Goal: Task Accomplishment & Management: Use online tool/utility

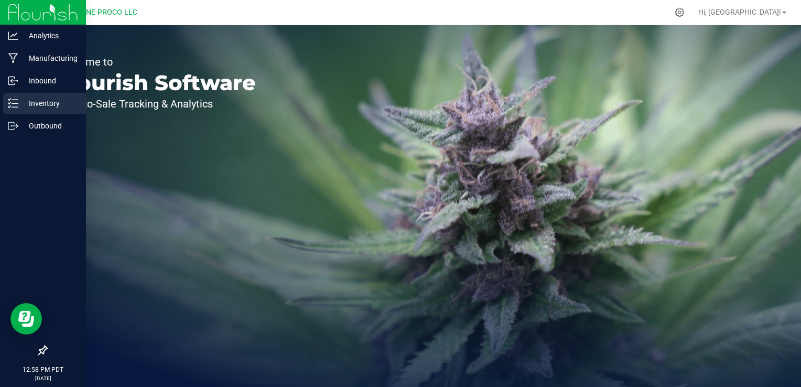
click at [12, 103] on icon at bounding box center [13, 103] width 10 height 10
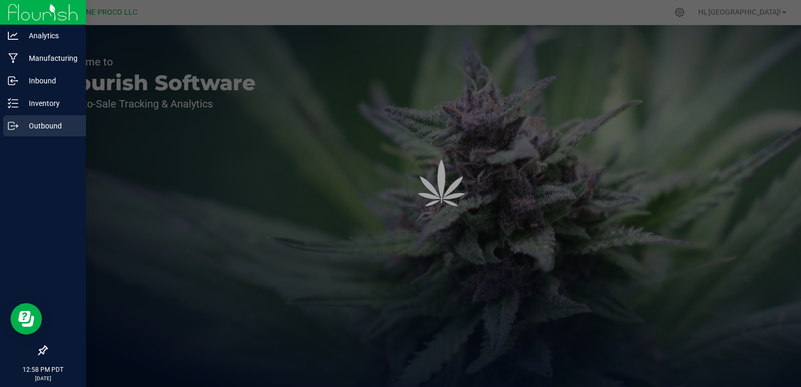
click at [8, 125] on icon at bounding box center [11, 125] width 6 height 7
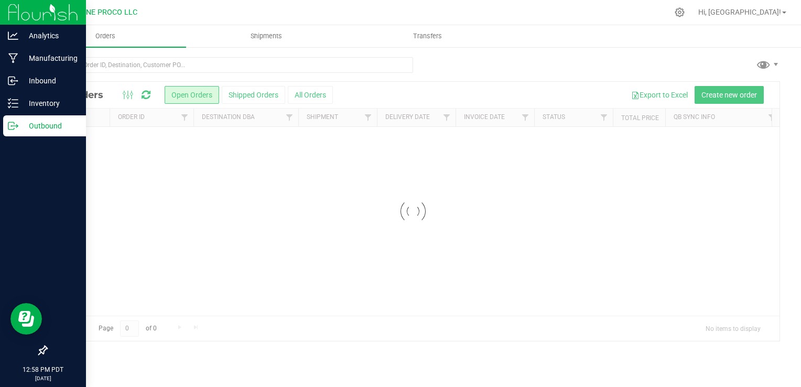
click at [28, 126] on p "Outbound" at bounding box center [49, 126] width 63 height 13
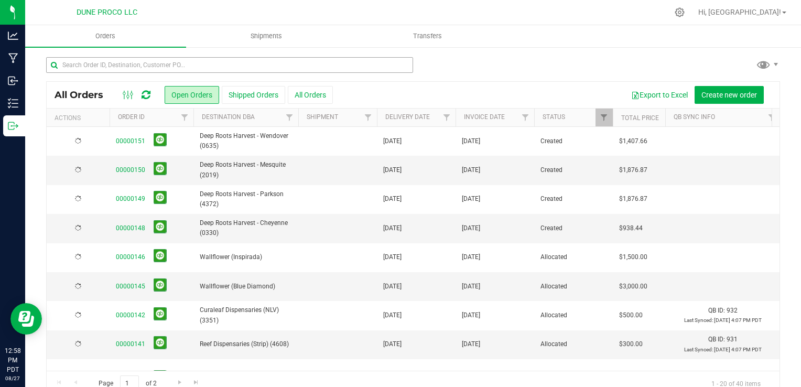
click at [52, 127] on td at bounding box center [78, 141] width 63 height 29
click at [182, 63] on input "text" at bounding box center [229, 65] width 367 height 16
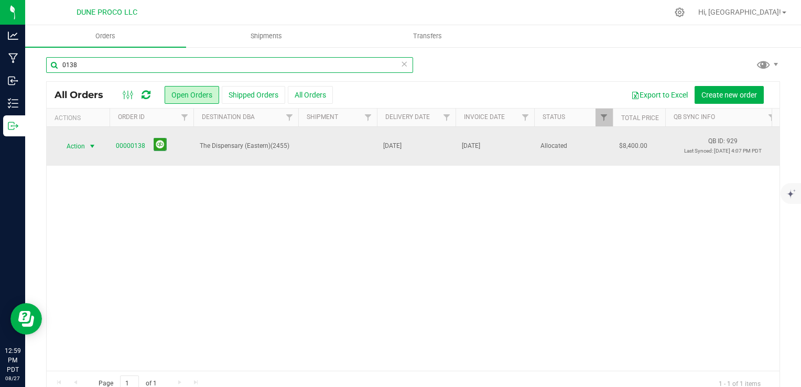
type input "0138"
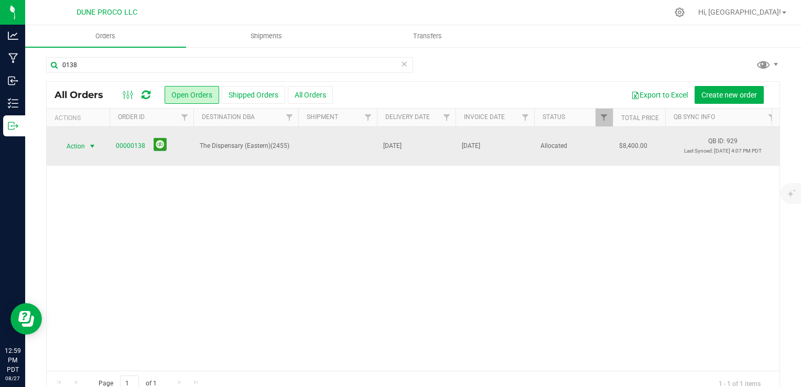
click at [73, 144] on span "Action" at bounding box center [71, 146] width 28 height 15
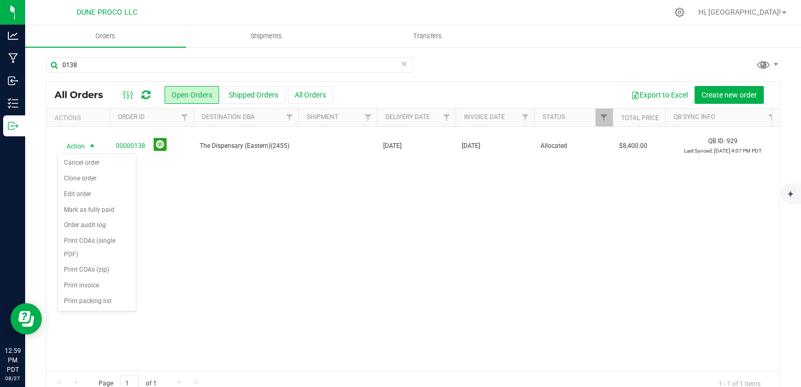
click at [264, 11] on div at bounding box center [428, 12] width 480 height 20
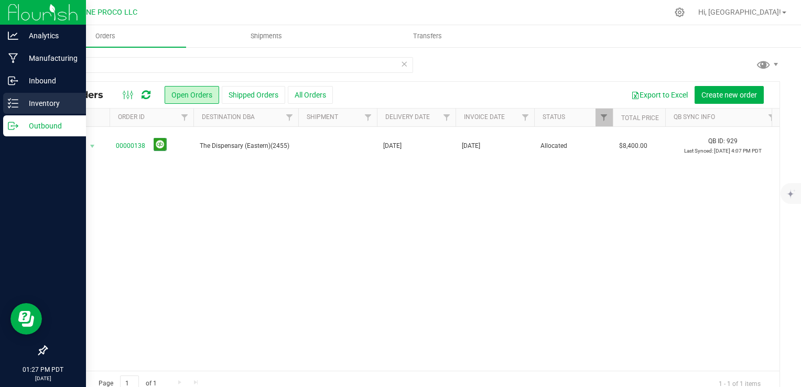
click at [16, 102] on icon at bounding box center [13, 103] width 10 height 10
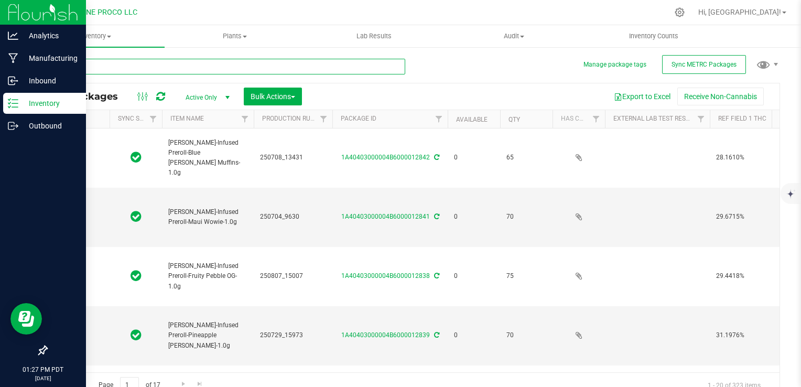
click at [142, 68] on input "text" at bounding box center [225, 67] width 359 height 16
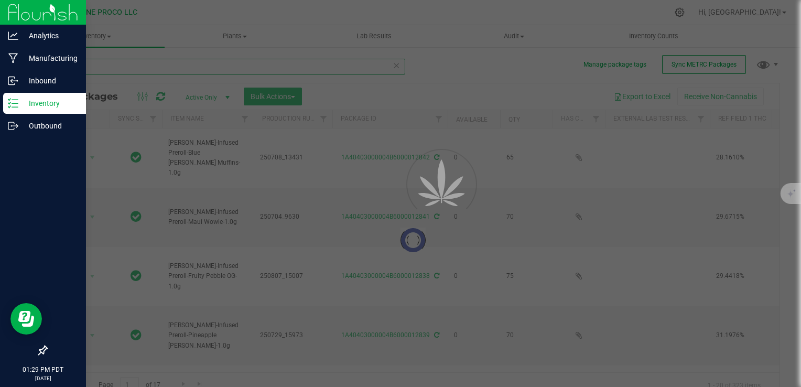
type input "14174"
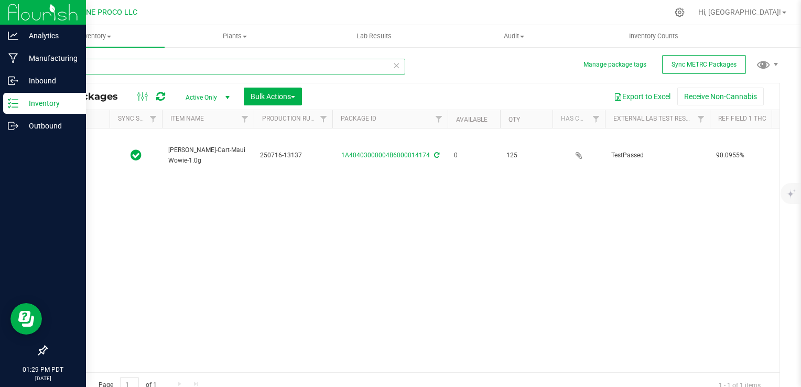
type input "[DATE]"
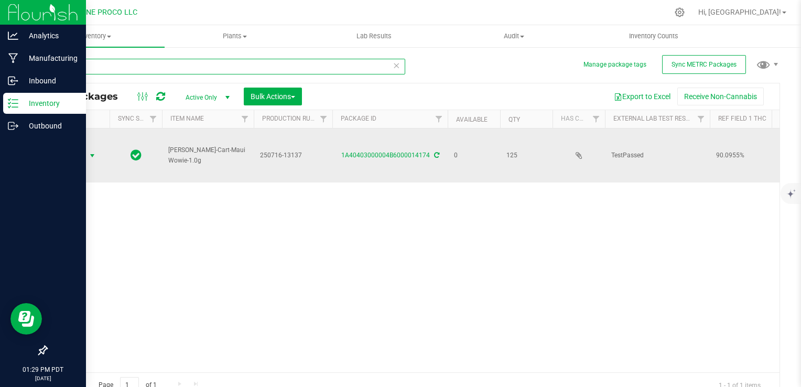
type input "14174"
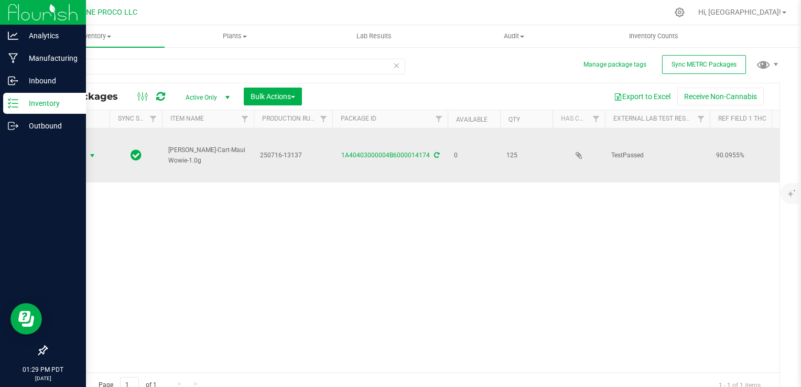
click at [71, 156] on span "Action" at bounding box center [71, 155] width 28 height 15
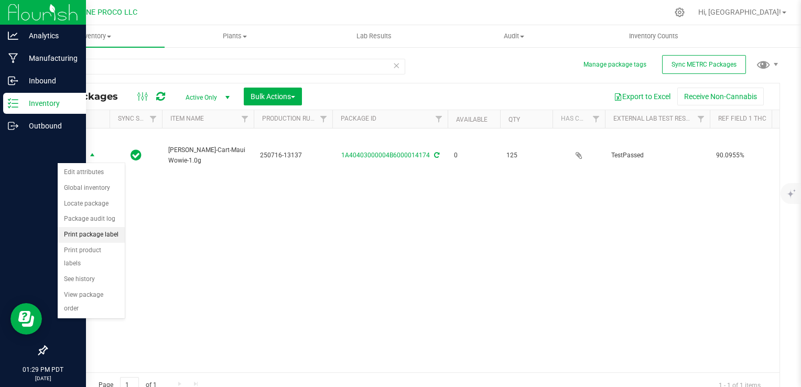
click at [91, 237] on li "Print package label" at bounding box center [91, 235] width 67 height 16
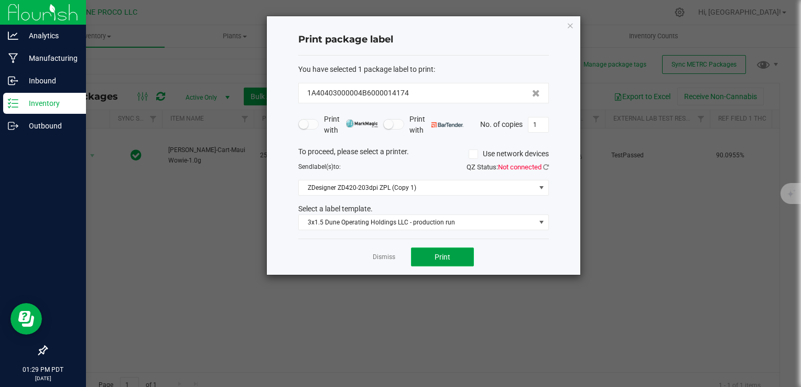
click at [423, 255] on button "Print" at bounding box center [442, 256] width 63 height 19
click at [572, 27] on icon "button" at bounding box center [570, 25] width 7 height 13
